Goal: Task Accomplishment & Management: Manage account settings

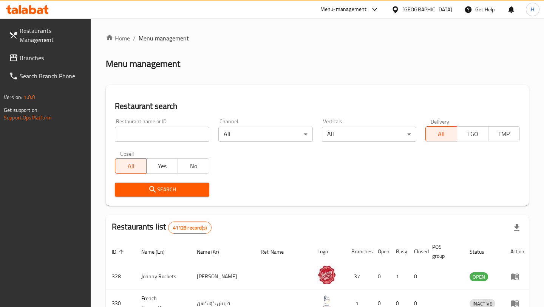
click at [188, 137] on input "search" at bounding box center [162, 134] width 94 height 15
paste input "636094"
type input "636094"
click at [171, 189] on span "Search" at bounding box center [162, 189] width 82 height 9
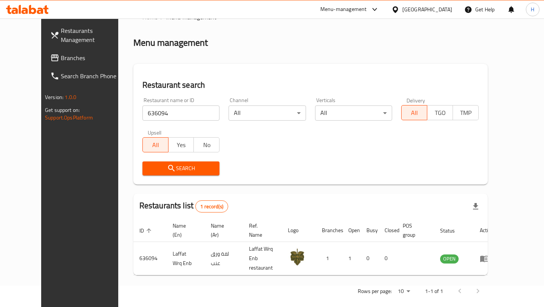
scroll to position [24, 0]
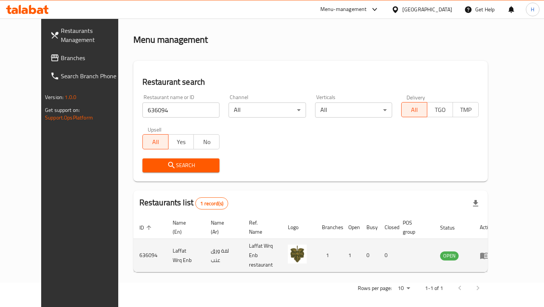
click at [489, 251] on icon "enhanced table" at bounding box center [484, 255] width 9 height 9
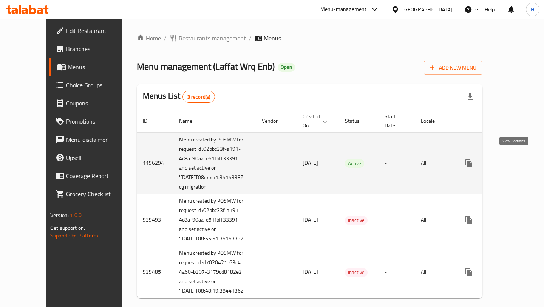
click at [519, 159] on icon "enhanced table" at bounding box center [523, 163] width 9 height 9
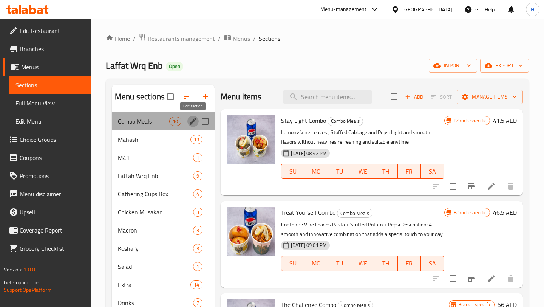
click at [193, 121] on icon "edit" at bounding box center [193, 121] width 7 height 7
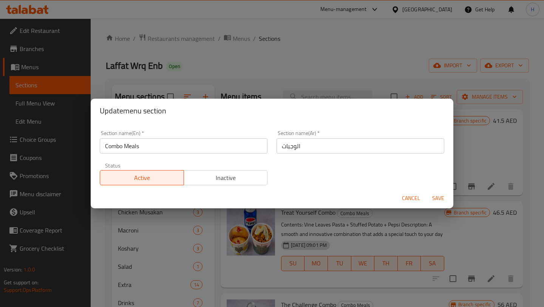
click at [153, 181] on span "Active" at bounding box center [142, 177] width 78 height 11
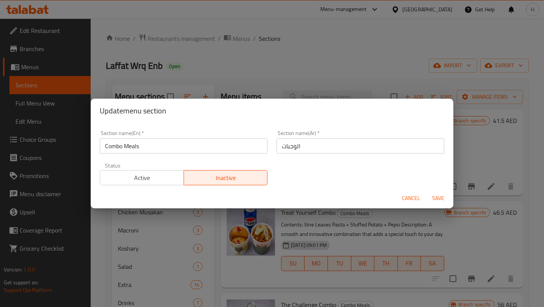
click at [141, 178] on span "Active" at bounding box center [142, 177] width 78 height 11
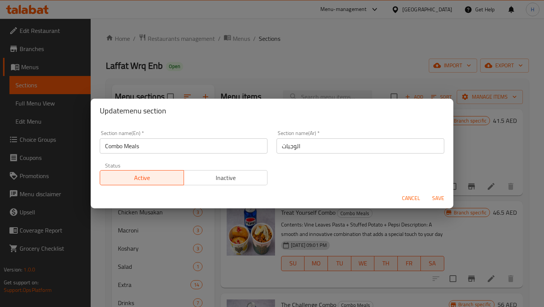
click at [437, 201] on span "Save" at bounding box center [438, 197] width 18 height 9
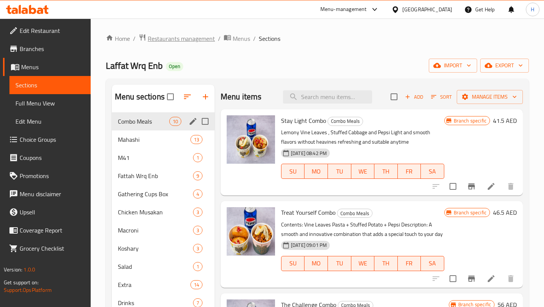
click at [196, 37] on span "Restaurants management" at bounding box center [181, 38] width 67 height 9
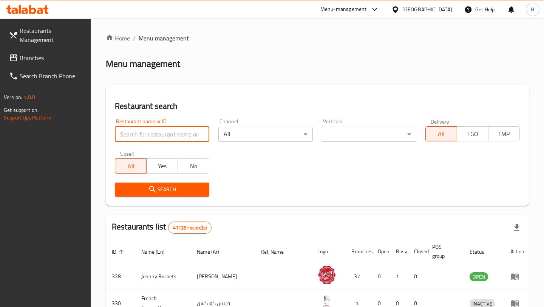
click at [151, 134] on input "search" at bounding box center [162, 134] width 94 height 15
paste input "671202"
type input "671202"
click at [156, 202] on div "Restaurant search Restaurant name or ID 671202 Restaurant name or ID Channel Al…" at bounding box center [317, 145] width 423 height 121
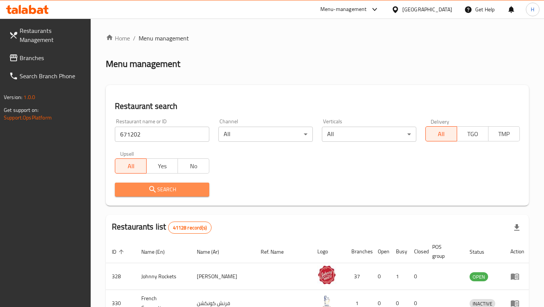
click at [162, 192] on span "Search" at bounding box center [162, 189] width 82 height 9
click at [162, 192] on div at bounding box center [272, 153] width 544 height 307
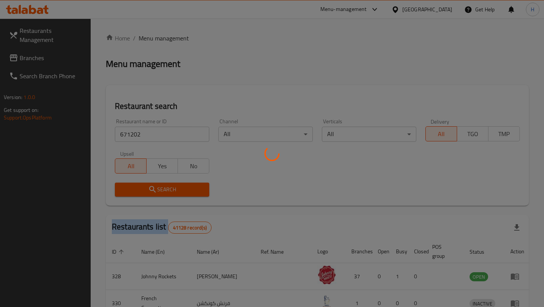
click at [162, 192] on div at bounding box center [272, 153] width 544 height 307
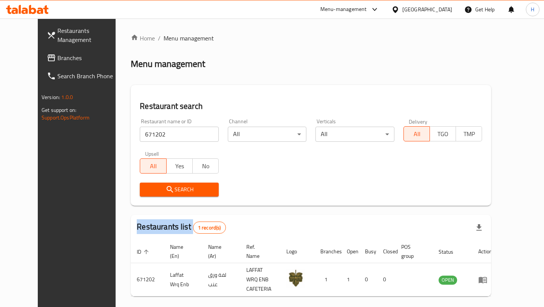
scroll to position [24, 0]
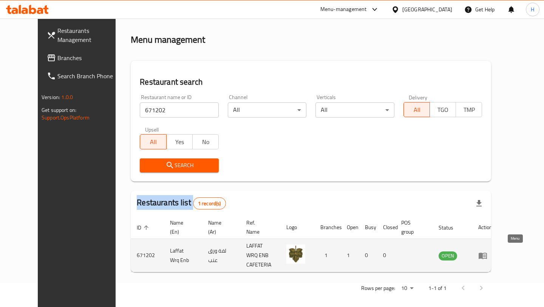
click at [487, 252] on icon "enhanced table" at bounding box center [483, 255] width 8 height 6
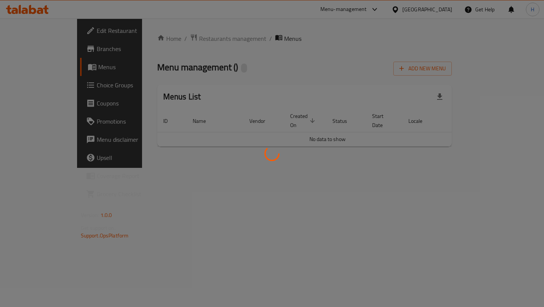
click at [513, 252] on div at bounding box center [272, 153] width 544 height 307
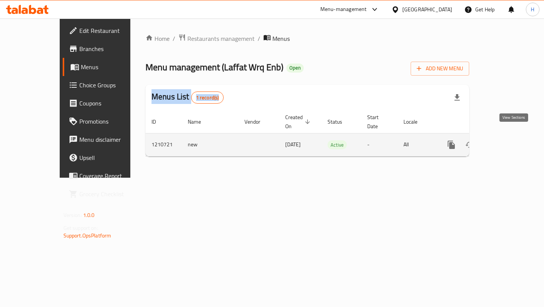
click at [509, 141] on icon "enhanced table" at bounding box center [505, 144] width 7 height 7
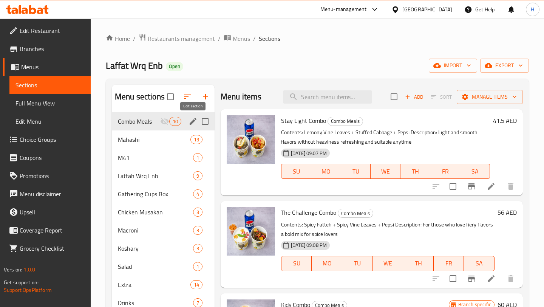
click at [192, 121] on icon "edit" at bounding box center [193, 121] width 7 height 7
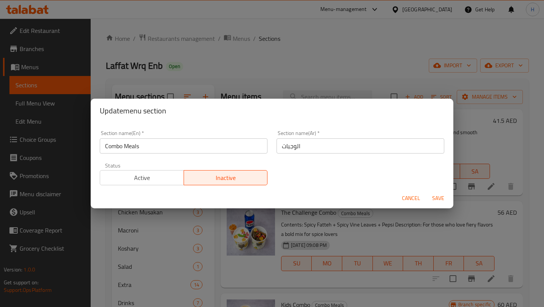
click at [163, 173] on span "Active" at bounding box center [142, 177] width 78 height 11
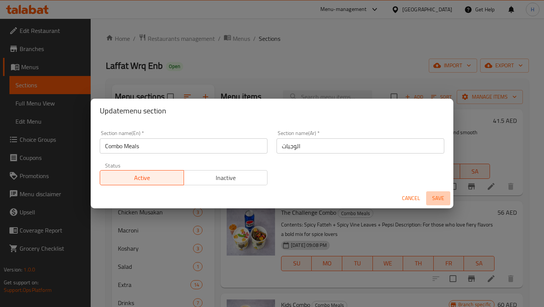
click at [435, 198] on span "Save" at bounding box center [438, 197] width 18 height 9
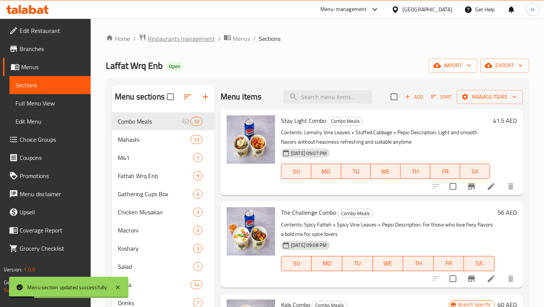
click at [199, 40] on span "Restaurants management" at bounding box center [181, 38] width 67 height 9
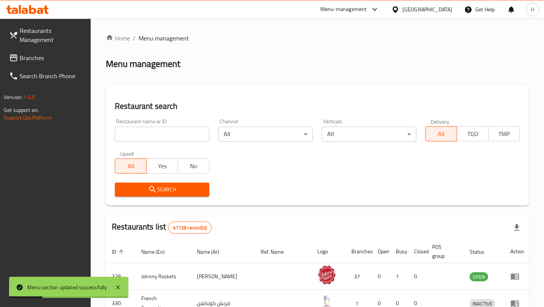
click at [147, 130] on input "search" at bounding box center [162, 134] width 94 height 15
paste input "655555"
type input "655555"
click at [163, 194] on span "Search" at bounding box center [162, 189] width 82 height 9
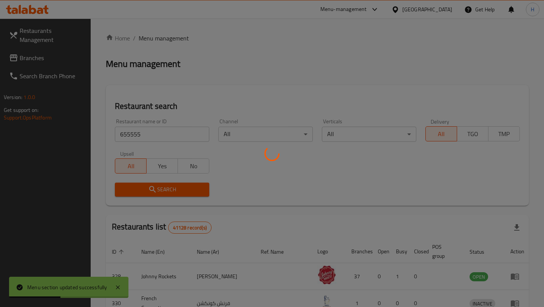
scroll to position [24, 0]
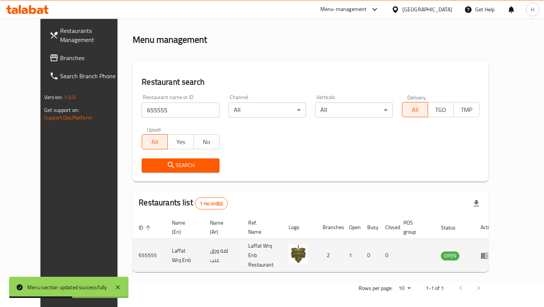
click at [495, 255] on link "enhanced table" at bounding box center [488, 255] width 14 height 9
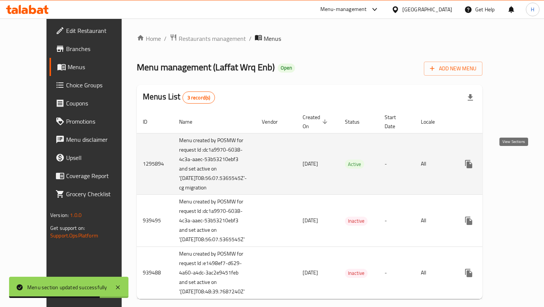
click at [519, 164] on icon "enhanced table" at bounding box center [523, 163] width 9 height 9
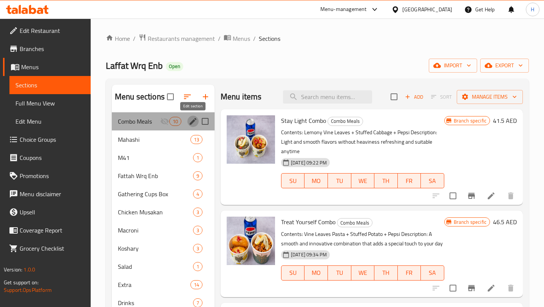
click at [190, 124] on icon "edit" at bounding box center [193, 121] width 7 height 7
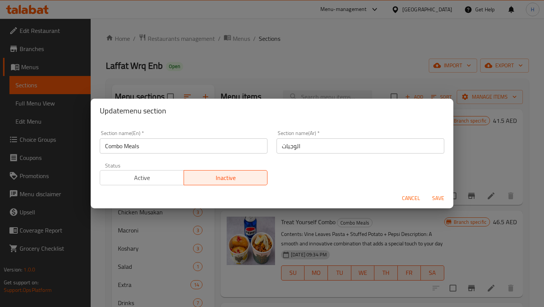
click at [148, 176] on span "Active" at bounding box center [142, 177] width 78 height 11
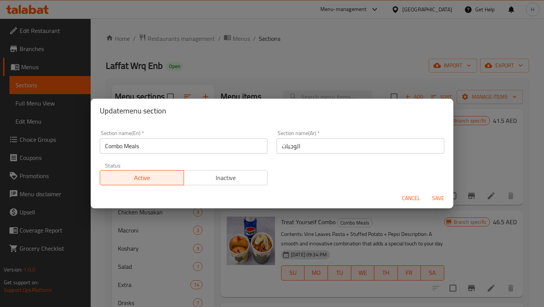
click at [436, 198] on span "Save" at bounding box center [438, 197] width 18 height 9
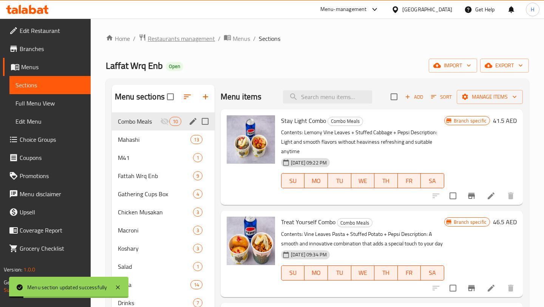
click at [204, 40] on span "Restaurants management" at bounding box center [181, 38] width 67 height 9
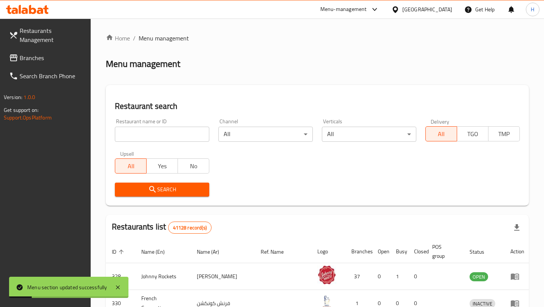
click at [175, 137] on input "search" at bounding box center [162, 134] width 94 height 15
paste input "655555"
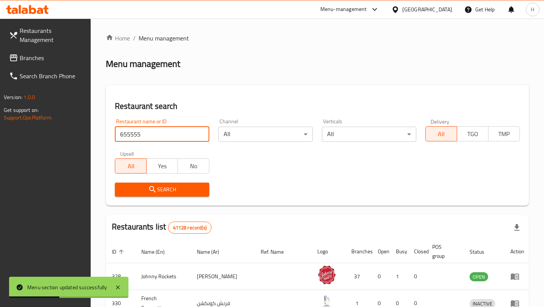
type input "655555"
click at [202, 191] on span "Search" at bounding box center [162, 189] width 82 height 9
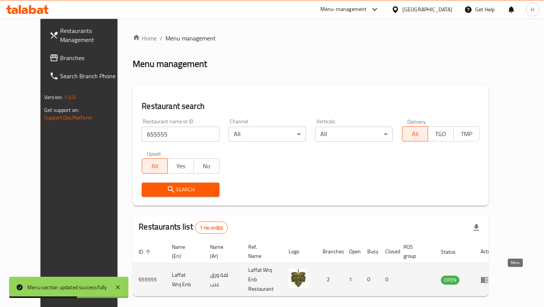
click at [488, 278] on icon "enhanced table" at bounding box center [486, 279] width 3 height 3
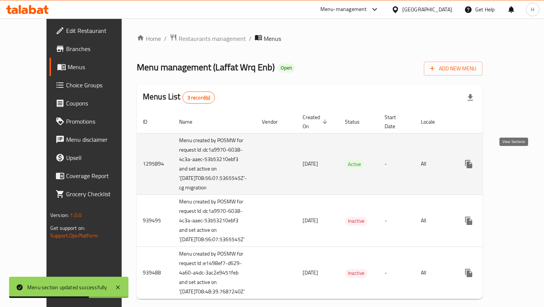
click at [520, 163] on icon "enhanced table" at bounding box center [523, 164] width 7 height 7
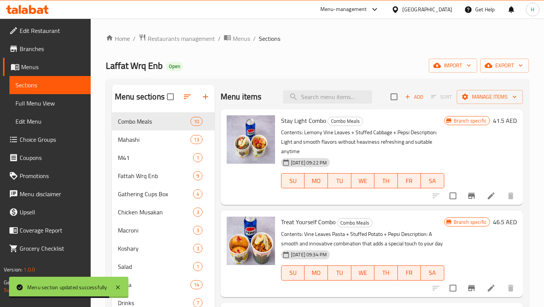
click at [204, 44] on div "Home / Restaurants management / Menus / Sections Laffat Wrq Enb Open import exp…" at bounding box center [317, 216] width 423 height 364
click at [198, 39] on span "Restaurants management" at bounding box center [181, 38] width 67 height 9
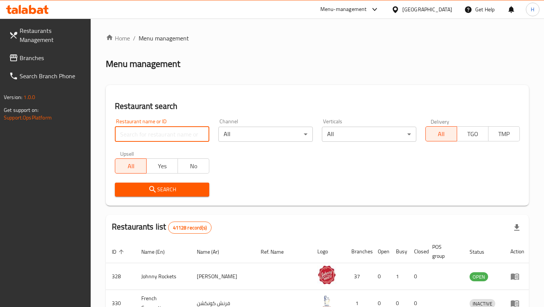
click at [168, 127] on input "search" at bounding box center [162, 134] width 94 height 15
paste input "680399"
type input "680399"
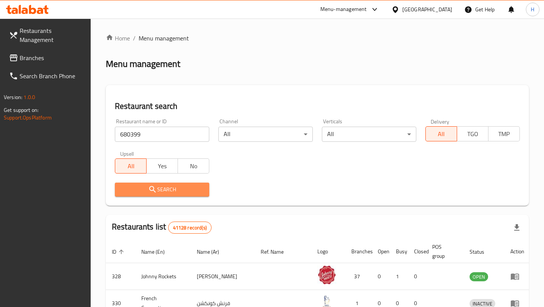
click at [169, 189] on span "Search" at bounding box center [162, 189] width 82 height 9
click at [169, 189] on div at bounding box center [272, 153] width 544 height 307
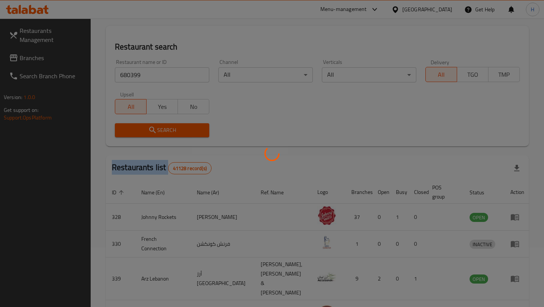
scroll to position [31, 0]
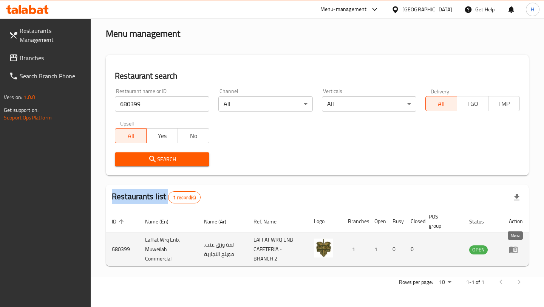
click at [516, 249] on icon "enhanced table" at bounding box center [513, 249] width 9 height 9
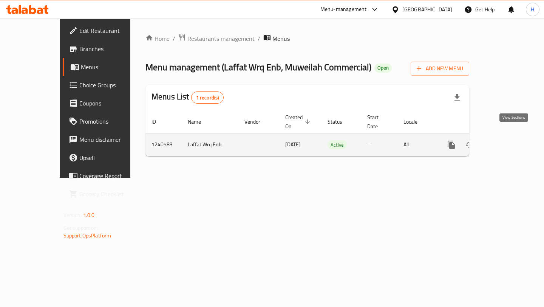
click at [510, 140] on icon "enhanced table" at bounding box center [505, 144] width 9 height 9
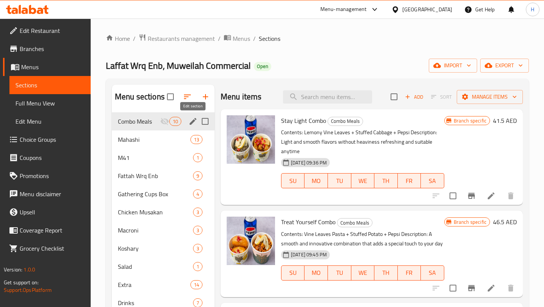
click at [193, 122] on icon "edit" at bounding box center [193, 121] width 9 height 9
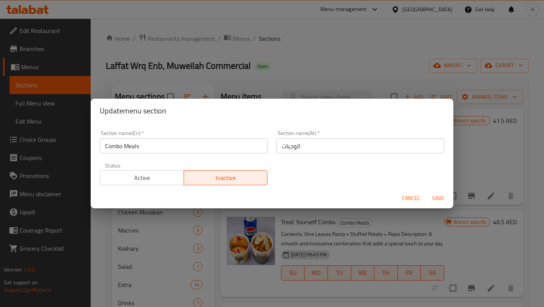
click at [165, 180] on span "Active" at bounding box center [142, 177] width 78 height 11
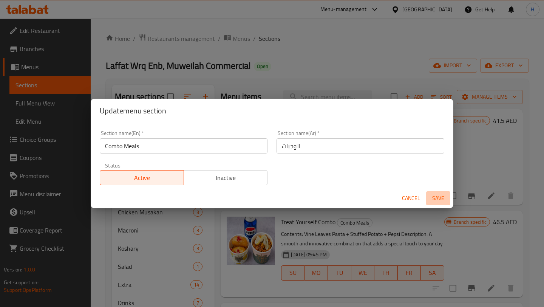
click at [434, 200] on span "Save" at bounding box center [438, 197] width 18 height 9
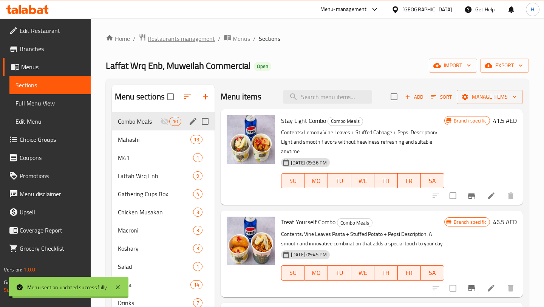
click at [183, 42] on span "Restaurants management" at bounding box center [181, 38] width 67 height 9
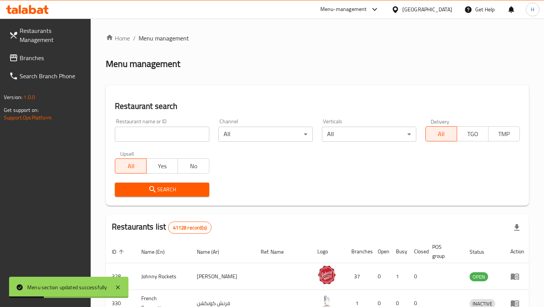
click at [173, 132] on input "search" at bounding box center [162, 134] width 94 height 15
paste input "652466"
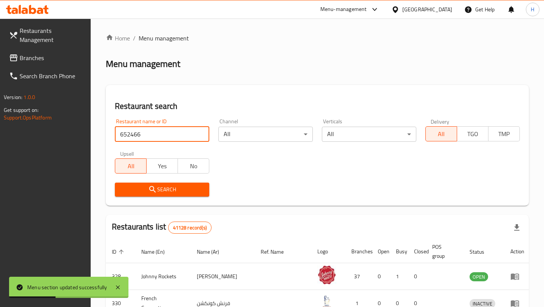
type input "652466"
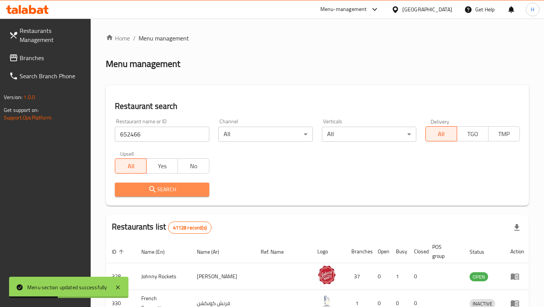
click at [167, 193] on span "Search" at bounding box center [162, 189] width 82 height 9
click at [167, 193] on div at bounding box center [272, 153] width 544 height 307
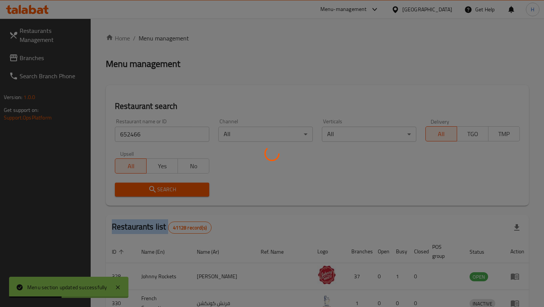
click at [167, 193] on div at bounding box center [272, 153] width 544 height 307
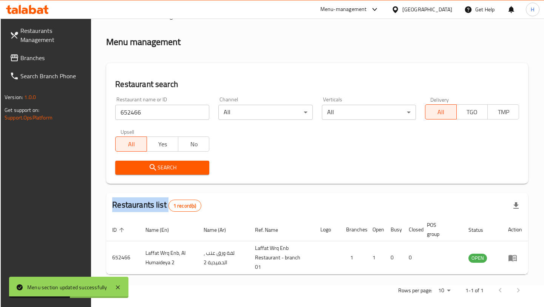
scroll to position [31, 0]
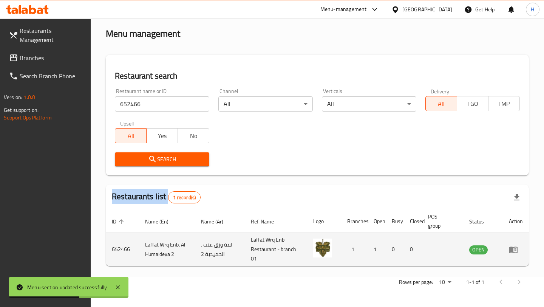
click at [515, 252] on icon "enhanced table" at bounding box center [513, 249] width 9 height 9
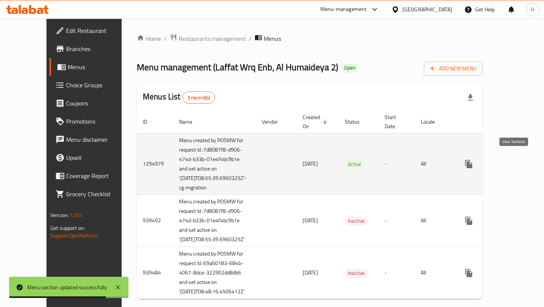
click at [515, 166] on link "enhanced table" at bounding box center [523, 164] width 18 height 18
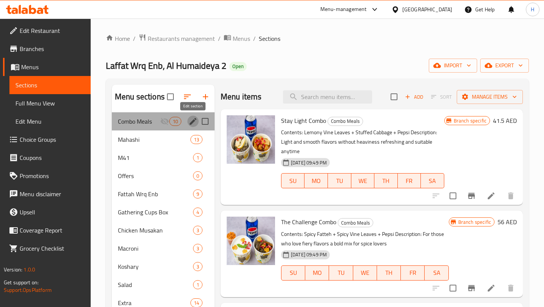
click at [192, 123] on icon "edit" at bounding box center [193, 121] width 7 height 7
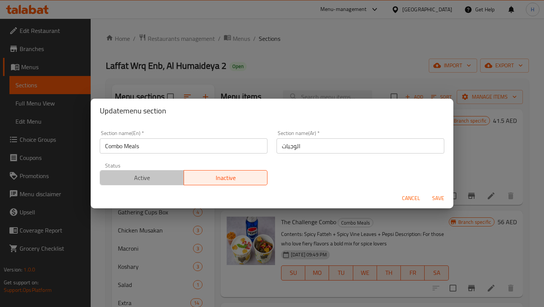
click at [162, 176] on span "Active" at bounding box center [142, 177] width 78 height 11
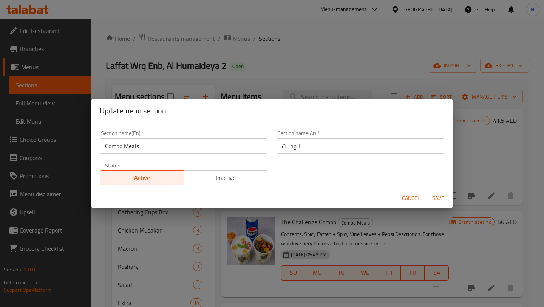
click at [437, 199] on span "Save" at bounding box center [438, 197] width 18 height 9
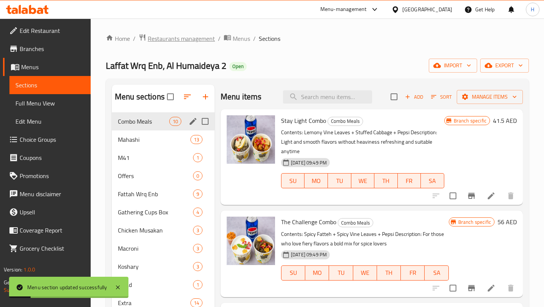
click at [191, 39] on span "Restaurants management" at bounding box center [181, 38] width 67 height 9
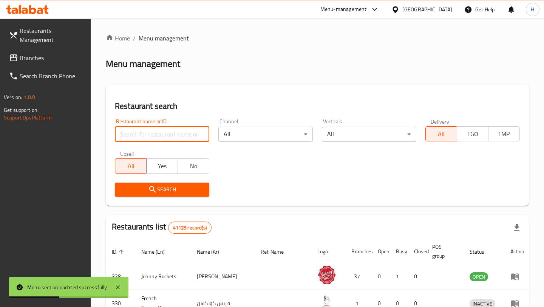
click at [160, 131] on input "search" at bounding box center [162, 134] width 94 height 15
paste input "672905"
type input "672905"
click at [173, 193] on span "Search" at bounding box center [162, 189] width 82 height 9
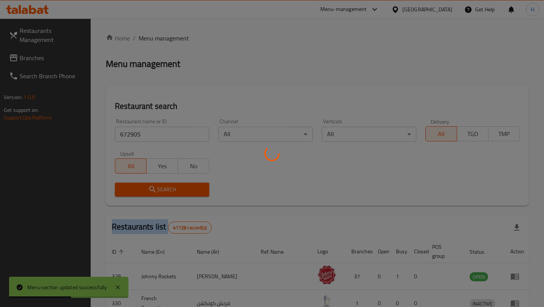
click at [173, 193] on div at bounding box center [272, 153] width 544 height 307
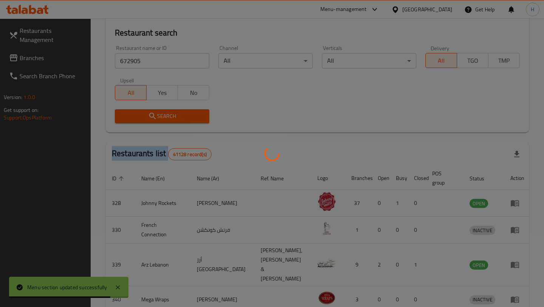
scroll to position [24, 0]
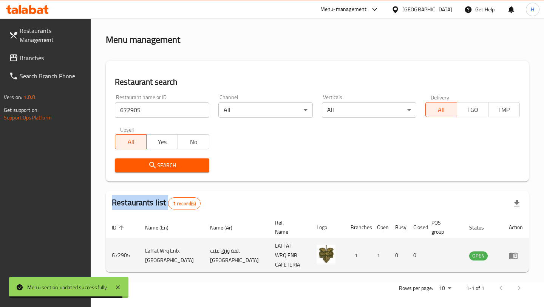
click at [512, 252] on icon "enhanced table" at bounding box center [513, 255] width 8 height 6
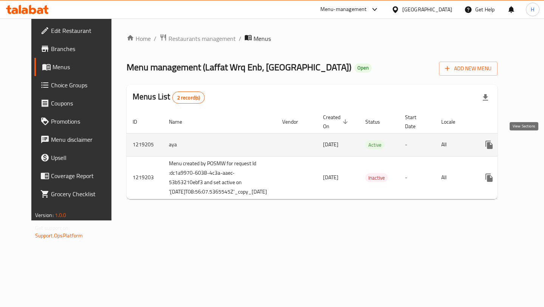
click at [535, 143] on link "enhanced table" at bounding box center [544, 145] width 18 height 18
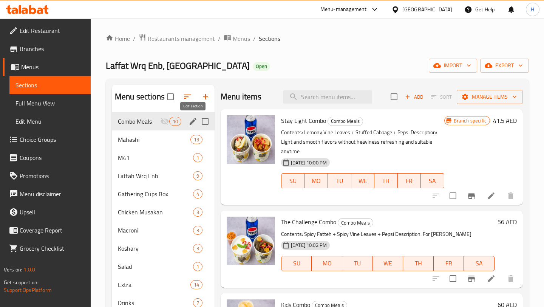
click at [194, 124] on icon "edit" at bounding box center [193, 121] width 9 height 9
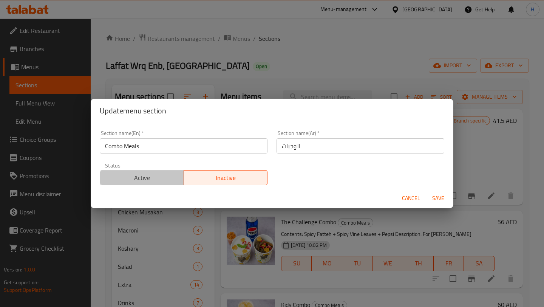
click at [161, 184] on button "Active" at bounding box center [142, 177] width 84 height 15
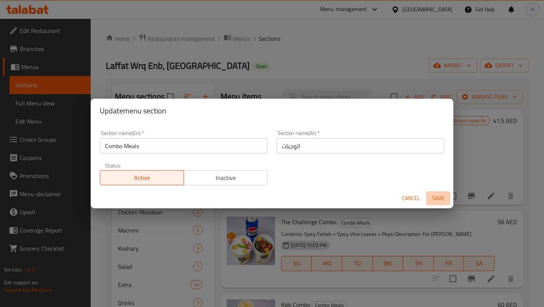
click at [443, 195] on span "Save" at bounding box center [438, 197] width 18 height 9
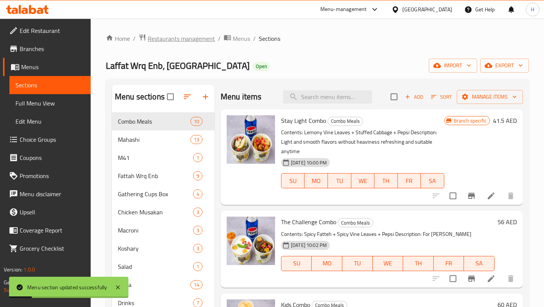
click at [172, 37] on span "Restaurants management" at bounding box center [181, 38] width 67 height 9
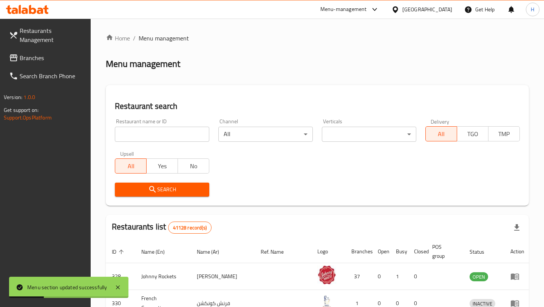
click at [161, 132] on input "search" at bounding box center [162, 134] width 94 height 15
paste input "680408"
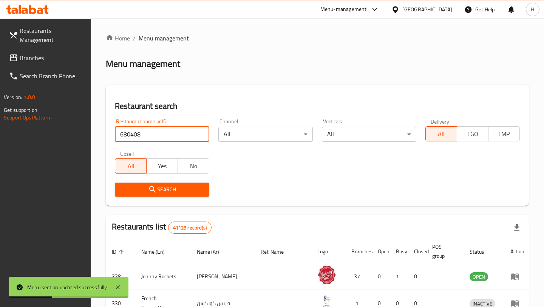
type input "680408"
click at [163, 189] on span "Search" at bounding box center [162, 189] width 82 height 9
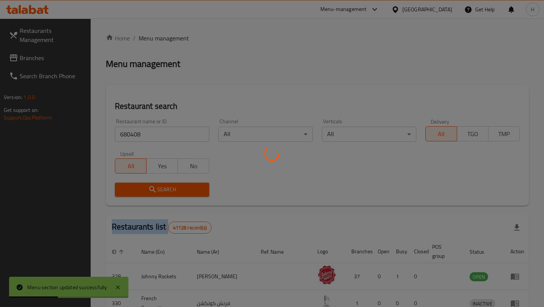
click at [163, 189] on div at bounding box center [272, 153] width 544 height 307
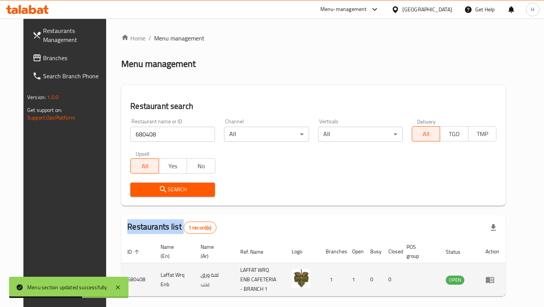
click at [494, 278] on icon "enhanced table" at bounding box center [490, 280] width 8 height 6
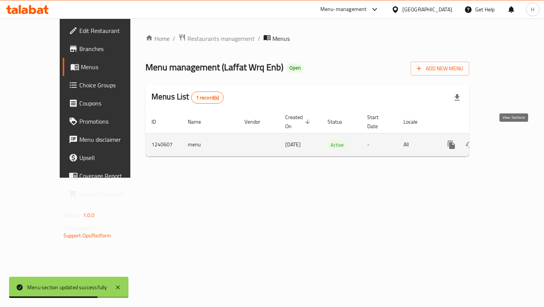
click at [515, 141] on link "enhanced table" at bounding box center [506, 145] width 18 height 18
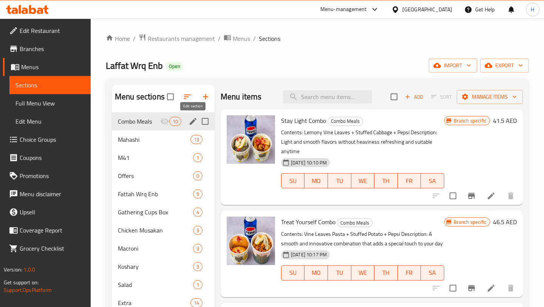
click at [192, 123] on icon "edit" at bounding box center [193, 121] width 7 height 7
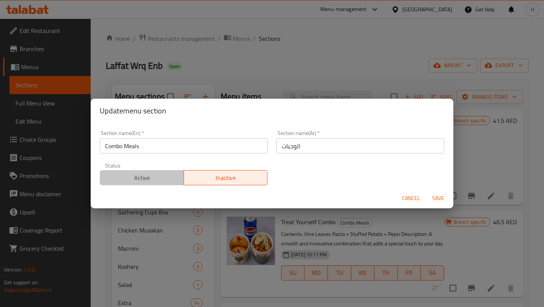
click at [154, 174] on span "Active" at bounding box center [142, 177] width 78 height 11
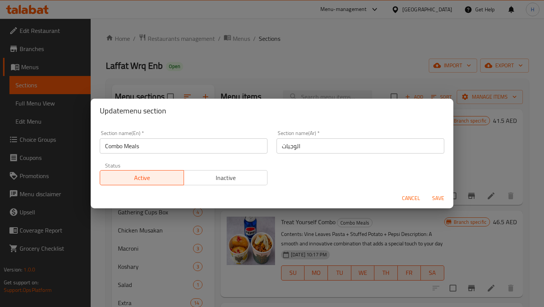
click at [436, 200] on span "Save" at bounding box center [438, 197] width 18 height 9
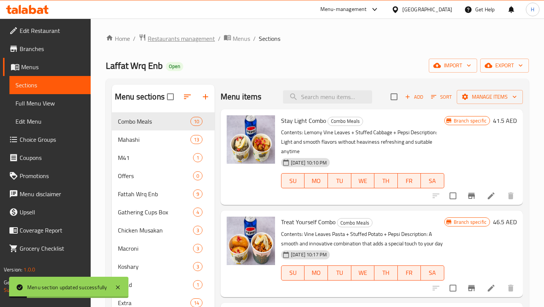
click at [167, 40] on span "Restaurants management" at bounding box center [181, 38] width 67 height 9
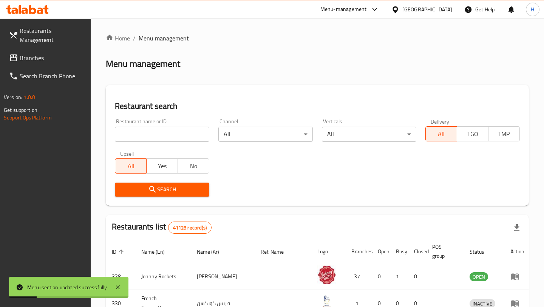
click at [155, 131] on input "search" at bounding box center [162, 134] width 94 height 15
paste input "613539"
type input "613539"
click at [167, 195] on button "Search" at bounding box center [162, 189] width 94 height 14
click at [167, 195] on div at bounding box center [272, 153] width 544 height 307
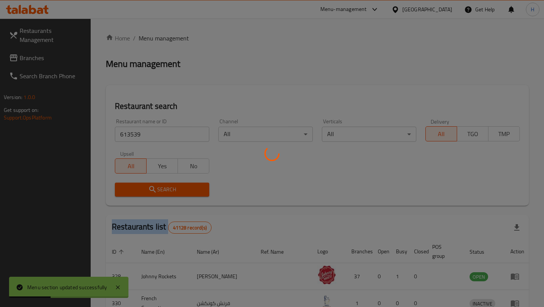
click at [167, 195] on div at bounding box center [272, 153] width 544 height 307
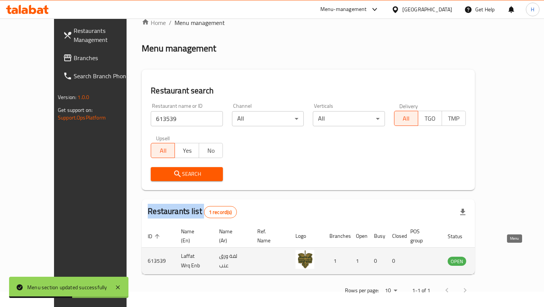
click at [496, 258] on icon "enhanced table" at bounding box center [492, 261] width 8 height 6
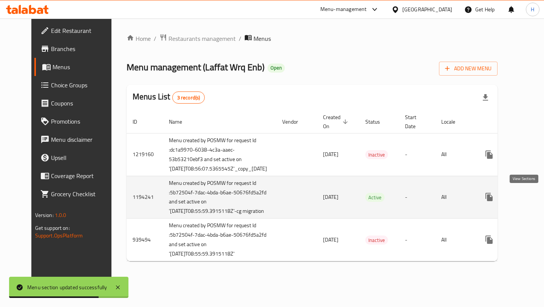
click at [539, 195] on icon "enhanced table" at bounding box center [543, 196] width 9 height 9
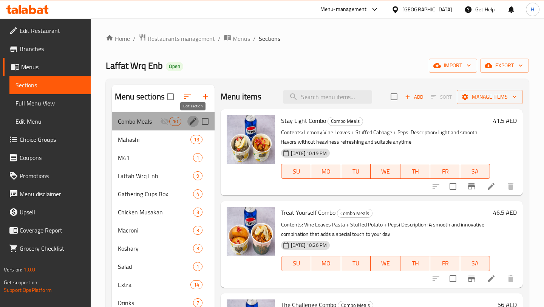
click at [190, 122] on icon "edit" at bounding box center [193, 121] width 7 height 7
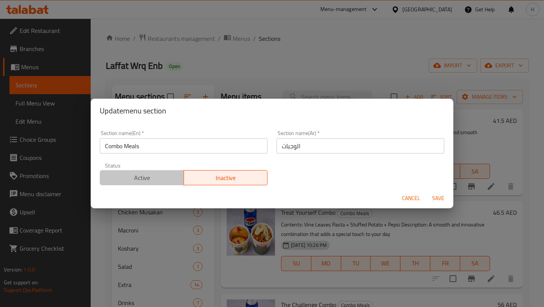
click at [166, 179] on span "Active" at bounding box center [142, 177] width 78 height 11
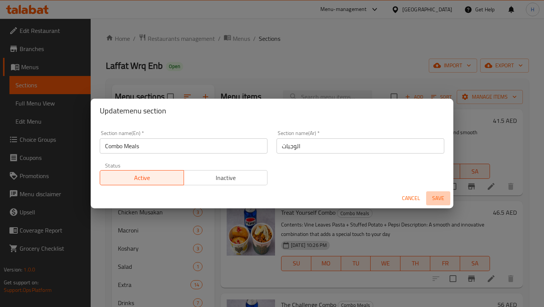
click at [434, 199] on span "Save" at bounding box center [438, 197] width 18 height 9
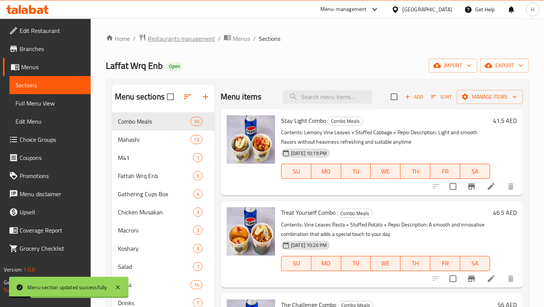
click at [184, 37] on span "Restaurants management" at bounding box center [181, 38] width 67 height 9
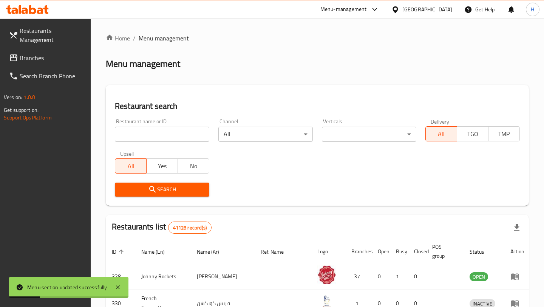
click at [151, 130] on input "search" at bounding box center [162, 134] width 94 height 15
paste input "662686"
type input "662686"
click at [160, 191] on span "Search" at bounding box center [162, 189] width 82 height 9
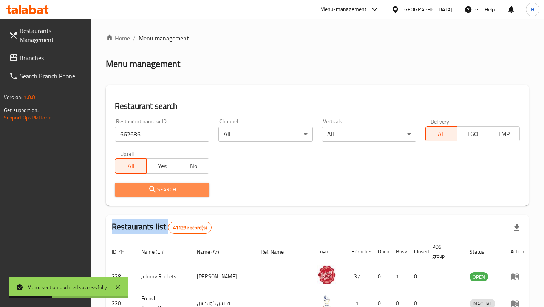
click at [160, 191] on div at bounding box center [272, 153] width 544 height 307
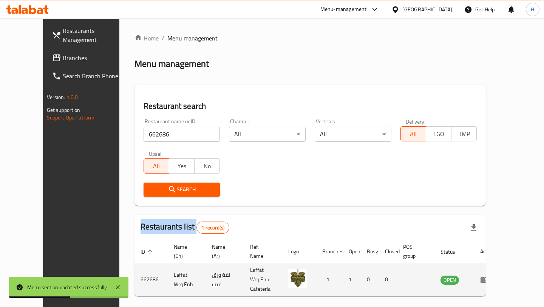
click at [489, 278] on icon "enhanced table" at bounding box center [485, 280] width 8 height 6
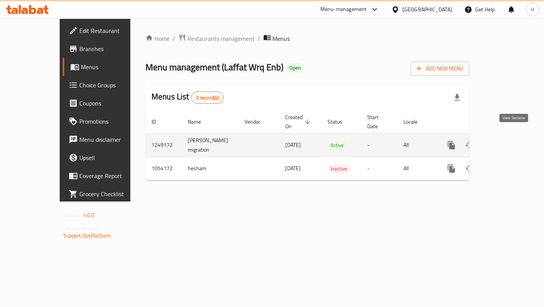
click at [514, 142] on link "enhanced table" at bounding box center [506, 145] width 18 height 18
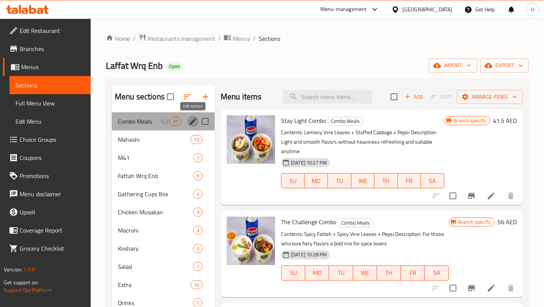
click at [193, 125] on icon "edit" at bounding box center [193, 121] width 9 height 9
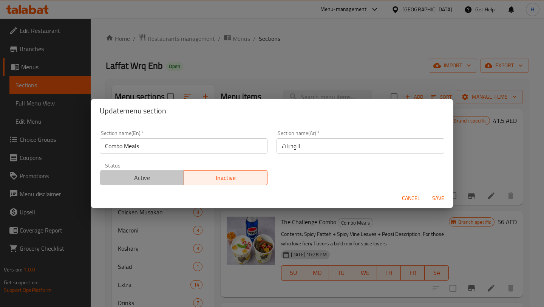
click at [146, 174] on span "Active" at bounding box center [142, 177] width 78 height 11
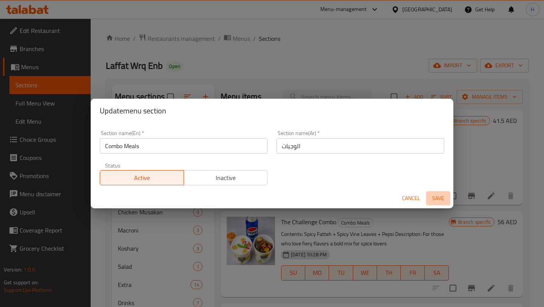
click at [439, 200] on span "Save" at bounding box center [438, 197] width 18 height 9
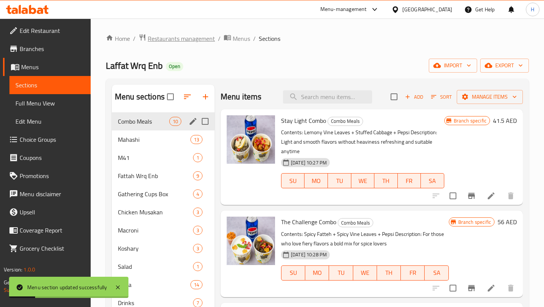
click at [193, 37] on span "Restaurants management" at bounding box center [181, 38] width 67 height 9
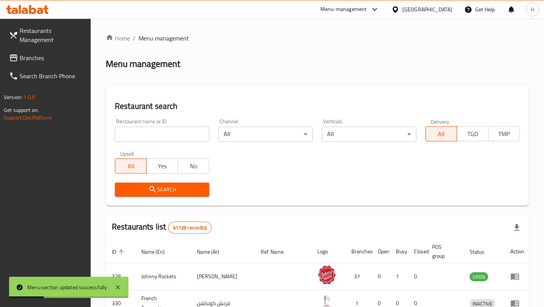
click at [157, 134] on input "search" at bounding box center [162, 134] width 94 height 15
paste input "694293"
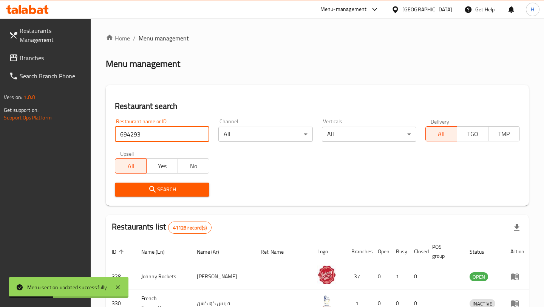
type input "694293"
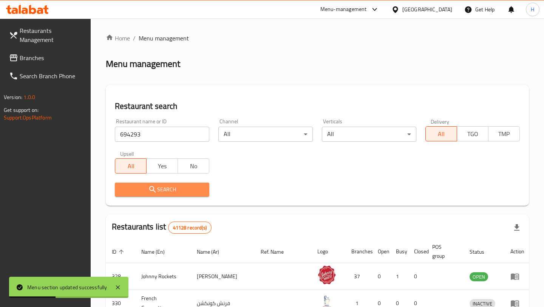
click at [154, 186] on icon "submit" at bounding box center [152, 189] width 9 height 9
click at [154, 186] on div at bounding box center [272, 153] width 544 height 307
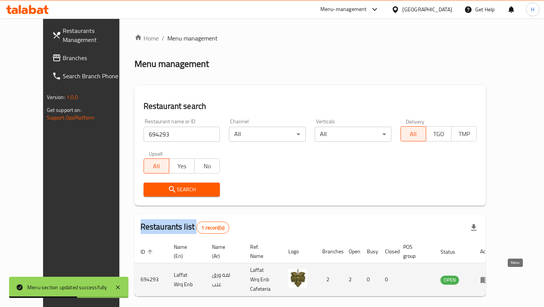
click at [489, 279] on icon "enhanced table" at bounding box center [485, 280] width 8 height 6
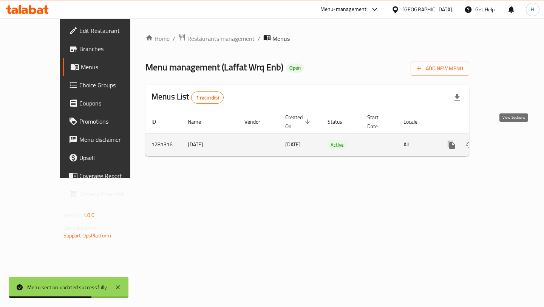
click at [510, 141] on icon "enhanced table" at bounding box center [505, 144] width 9 height 9
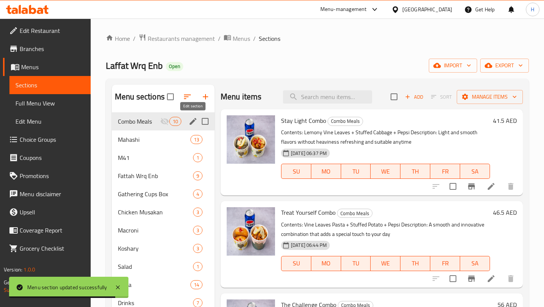
click at [193, 122] on icon "edit" at bounding box center [193, 121] width 7 height 7
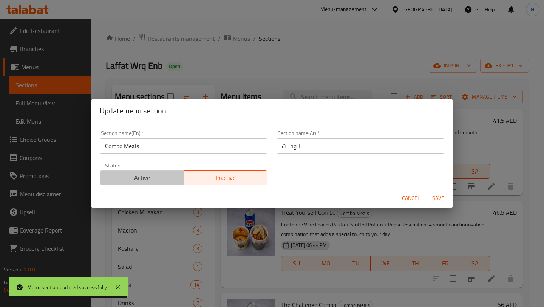
click at [149, 183] on span "Active" at bounding box center [142, 177] width 78 height 11
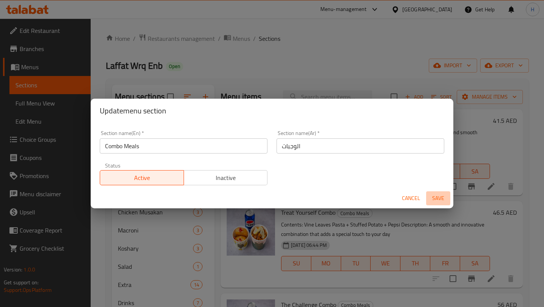
click at [442, 199] on span "Save" at bounding box center [438, 197] width 18 height 9
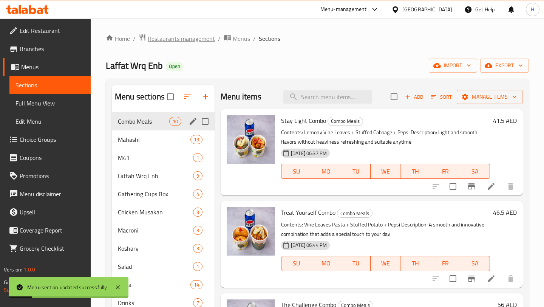
click at [196, 40] on span "Restaurants management" at bounding box center [181, 38] width 67 height 9
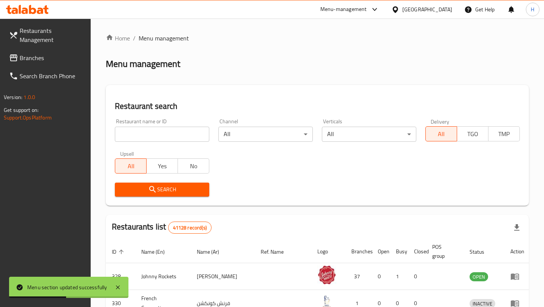
click at [188, 128] on input "search" at bounding box center [162, 134] width 94 height 15
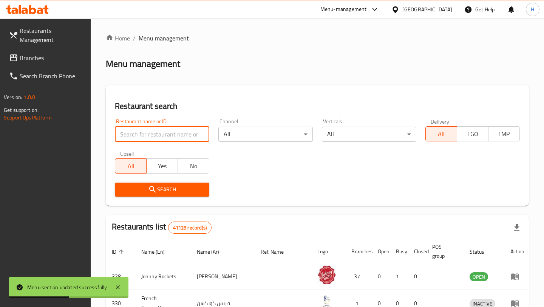
paste input "704112"
type input "704112"
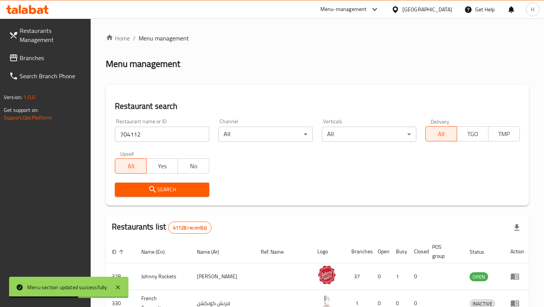
click at [167, 195] on button "Search" at bounding box center [162, 189] width 94 height 14
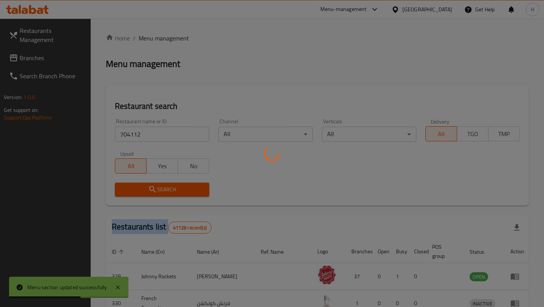
click at [167, 195] on div at bounding box center [272, 153] width 544 height 307
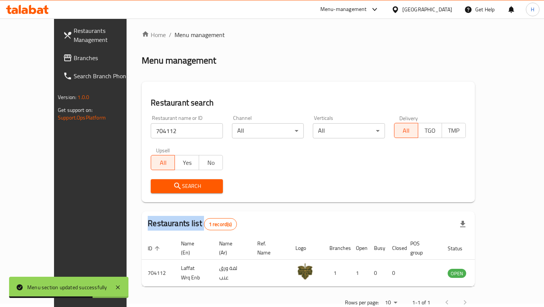
scroll to position [15, 0]
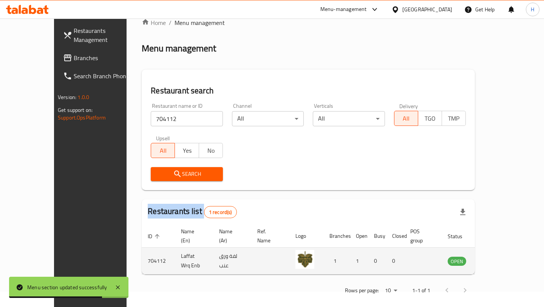
click at [495, 260] on icon "enhanced table" at bounding box center [493, 261] width 3 height 3
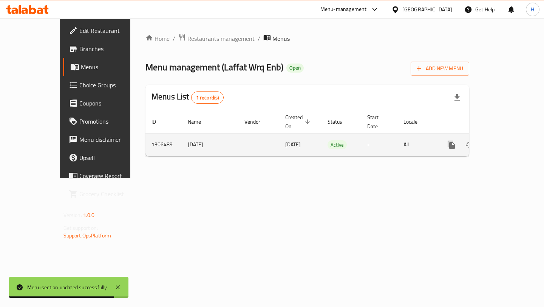
click at [510, 140] on icon "enhanced table" at bounding box center [505, 144] width 9 height 9
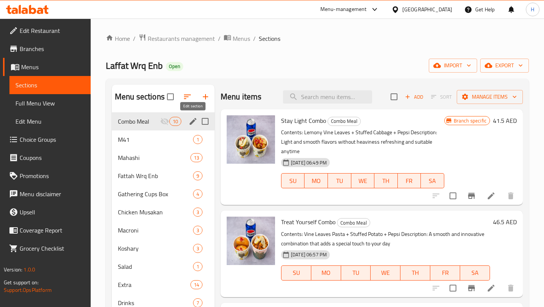
click at [190, 120] on icon "edit" at bounding box center [193, 121] width 9 height 9
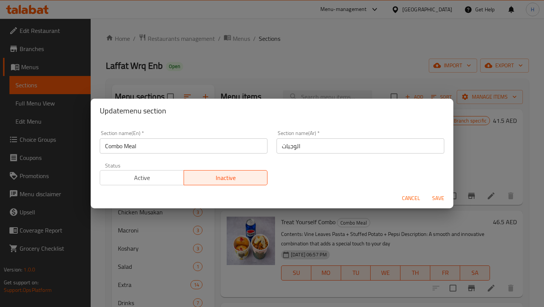
click at [153, 182] on span "Active" at bounding box center [142, 177] width 78 height 11
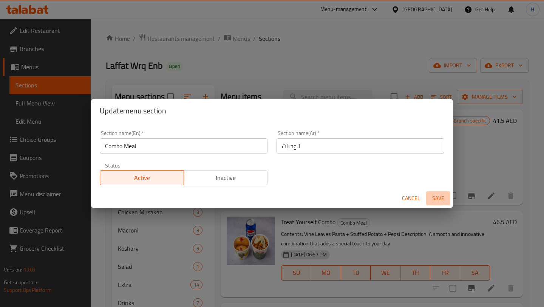
click at [439, 200] on span "Save" at bounding box center [438, 197] width 18 height 9
